Goal: Complete application form: Complete application form

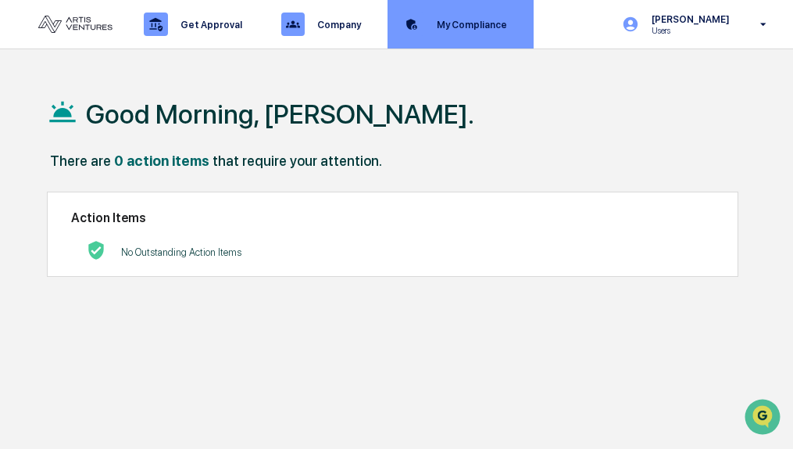
click at [446, 28] on p "My Compliance" at bounding box center [469, 25] width 91 height 12
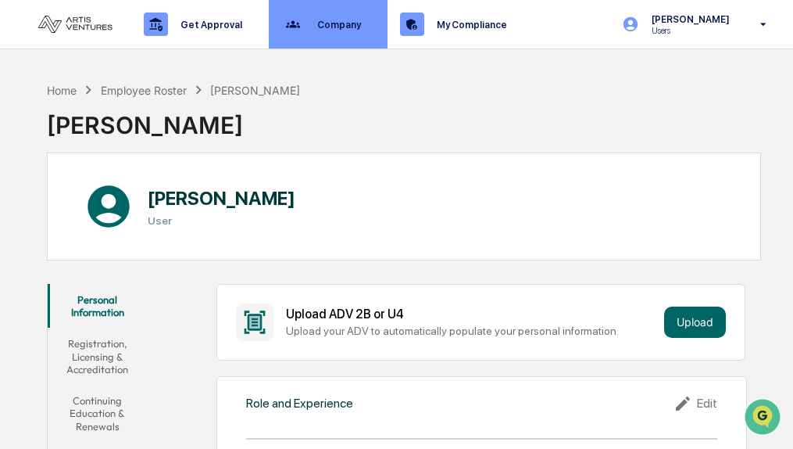
click at [343, 26] on p "Company" at bounding box center [337, 25] width 64 height 12
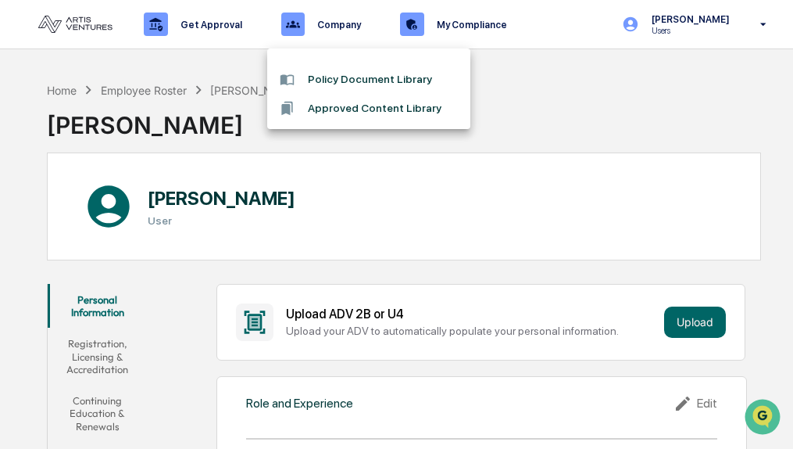
click at [215, 26] on div at bounding box center [396, 224] width 793 height 449
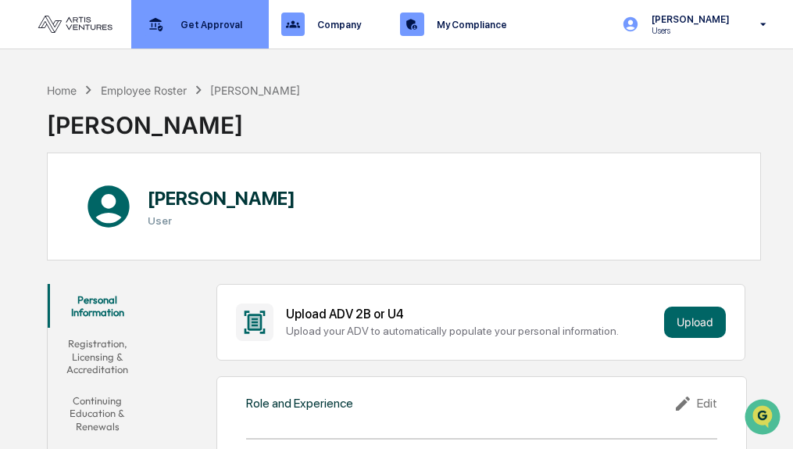
click at [216, 26] on p "Get Approval" at bounding box center [209, 25] width 82 height 12
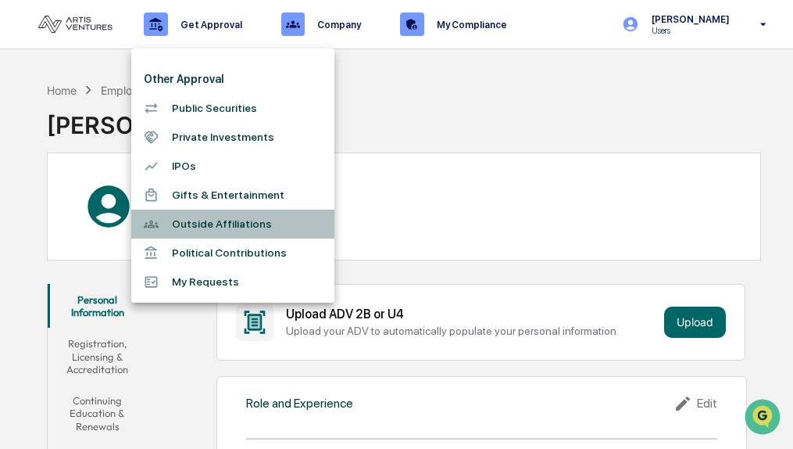
click at [199, 226] on li "Outside Affiliations" at bounding box center [232, 223] width 203 height 29
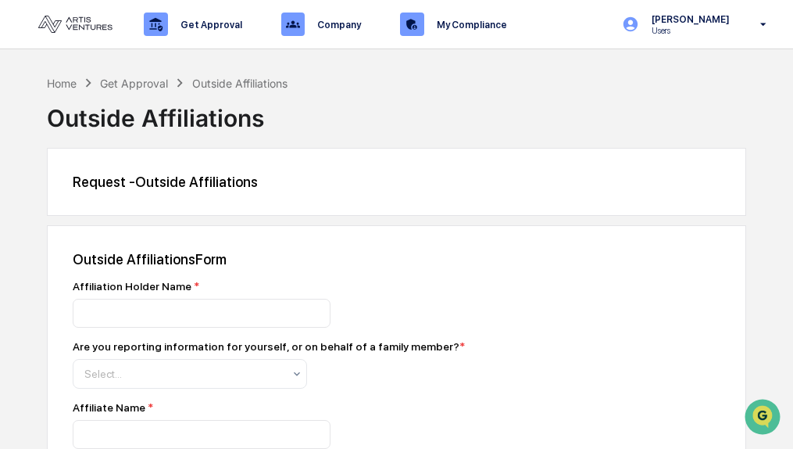
click at [138, 84] on div "Get Approval" at bounding box center [134, 83] width 68 height 13
click at [63, 82] on div "Home" at bounding box center [62, 83] width 30 height 13
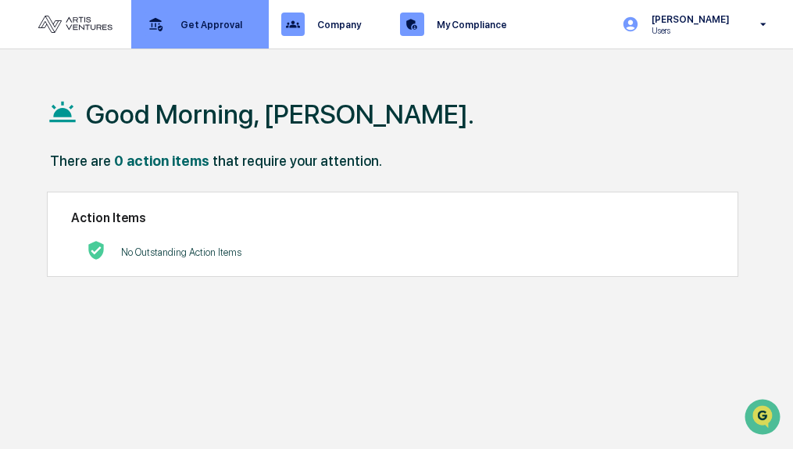
click at [205, 31] on div "Get Approval Content & Transactions" at bounding box center [199, 24] width 122 height 48
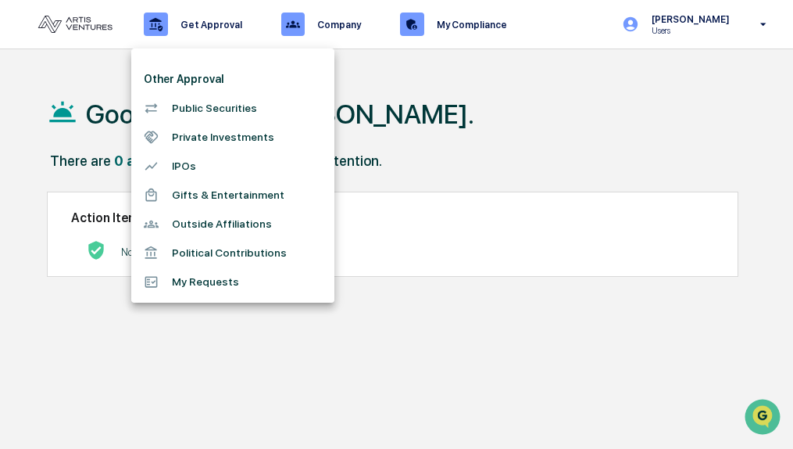
click at [213, 140] on li "Private Investments" at bounding box center [232, 137] width 203 height 29
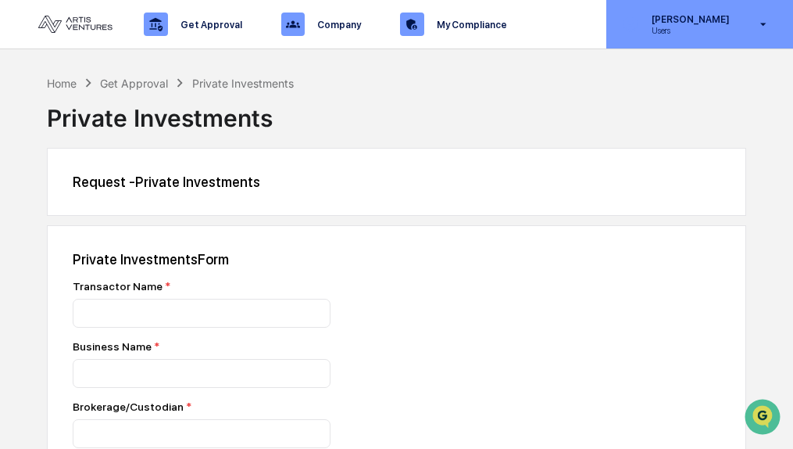
click at [764, 25] on icon at bounding box center [764, 24] width 6 height 3
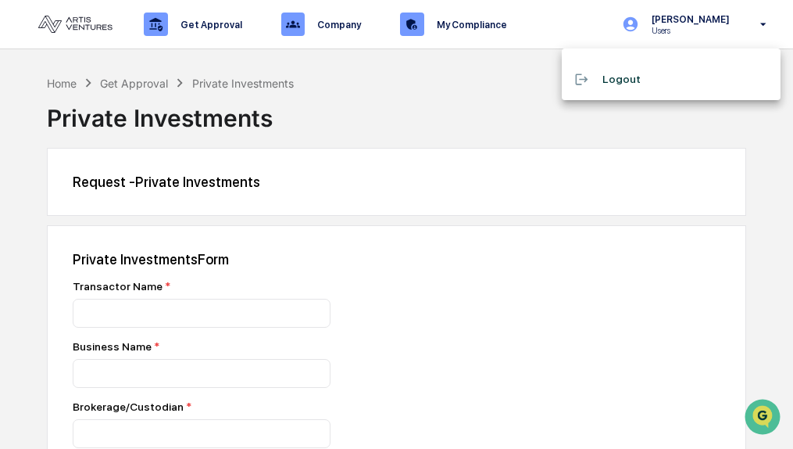
click at [70, 82] on div at bounding box center [396, 224] width 793 height 449
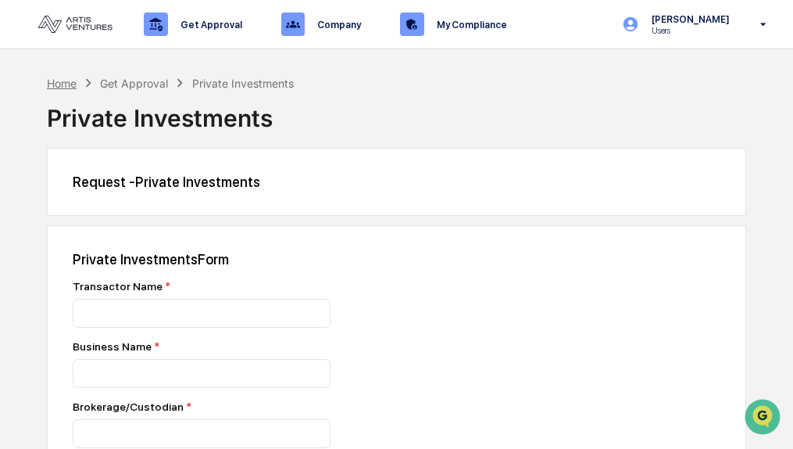
click at [63, 86] on div "Home" at bounding box center [62, 83] width 30 height 13
